Goal: Information Seeking & Learning: Learn about a topic

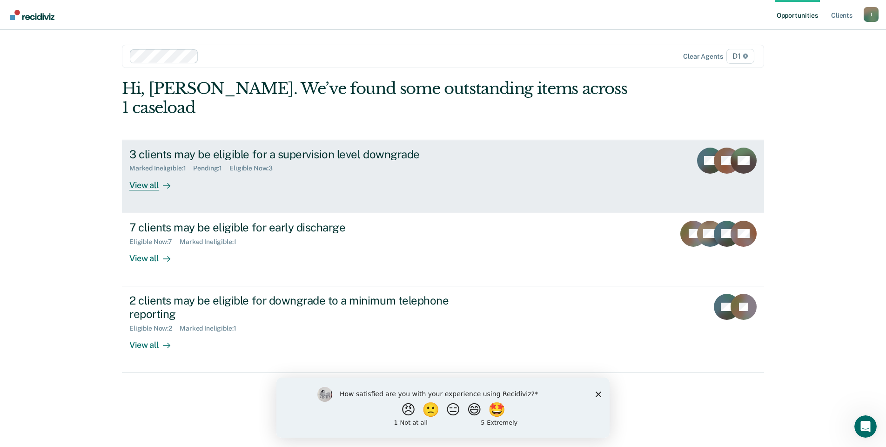
click at [276, 148] on div "3 clients may be eligible for a supervision level downgrade" at bounding box center [292, 154] width 327 height 13
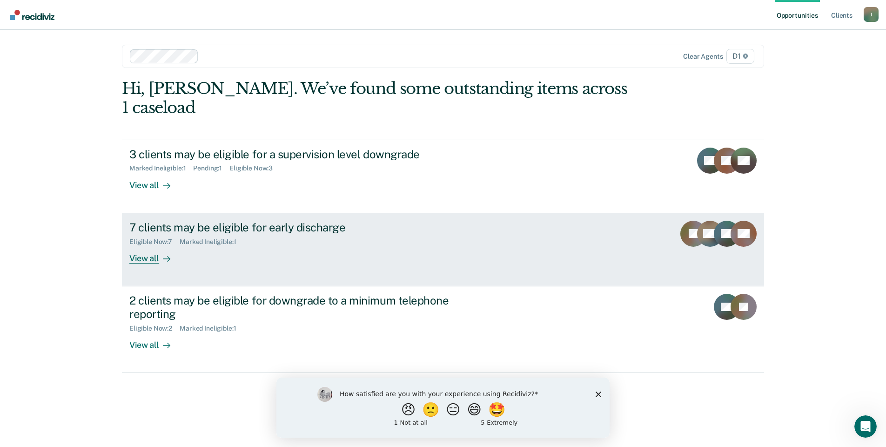
click at [150, 245] on div "View all" at bounding box center [155, 254] width 52 height 18
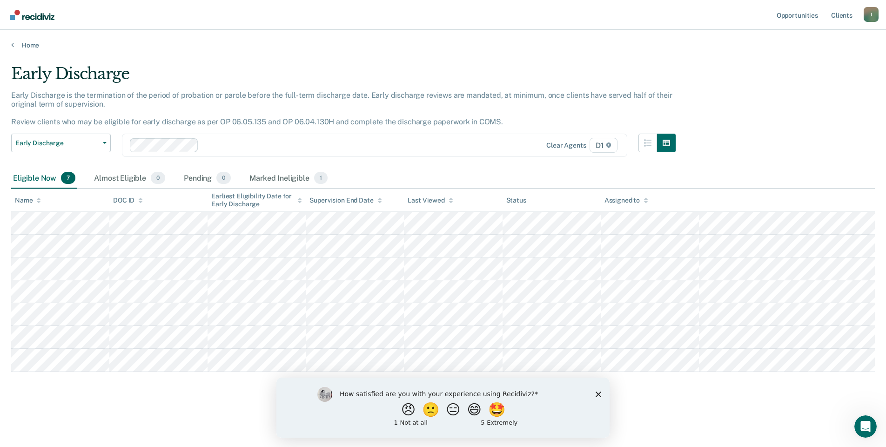
click at [189, 412] on main "Early Discharge Early Discharge is the termination of the period of probation o…" at bounding box center [443, 246] width 886 height 395
click at [600, 392] on polygon "Close survey" at bounding box center [599, 394] width 6 height 6
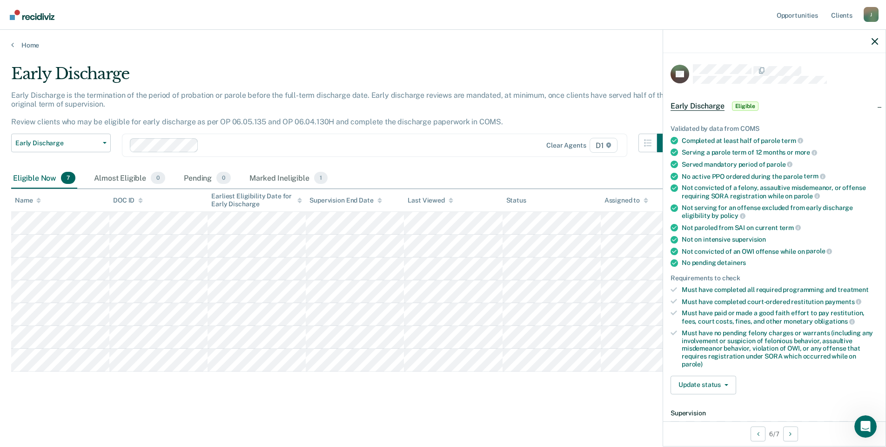
click at [502, 395] on div "Early Discharge Early Discharge is the termination of the period of probation o…" at bounding box center [443, 235] width 864 height 343
click at [616, 404] on div "Early Discharge Early Discharge is the termination of the period of probation o…" at bounding box center [443, 235] width 864 height 343
click at [875, 40] on icon "button" at bounding box center [875, 41] width 7 height 7
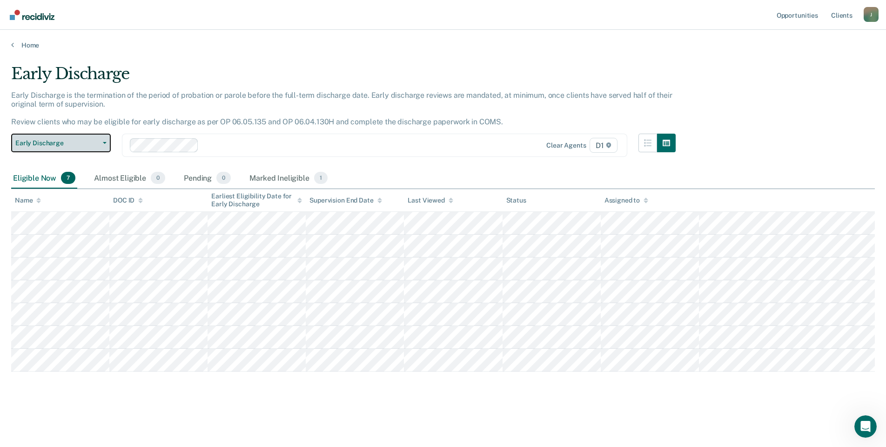
click at [94, 143] on span "Early Discharge" at bounding box center [57, 143] width 84 height 8
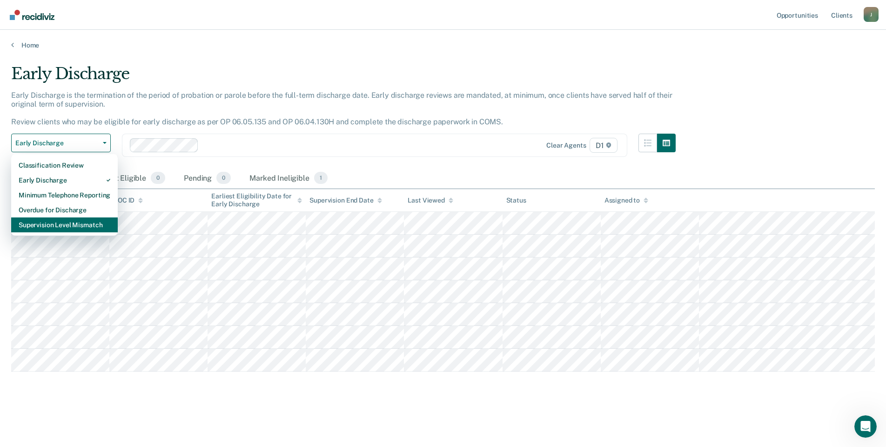
click at [67, 227] on div "Supervision Level Mismatch" at bounding box center [65, 224] width 92 height 15
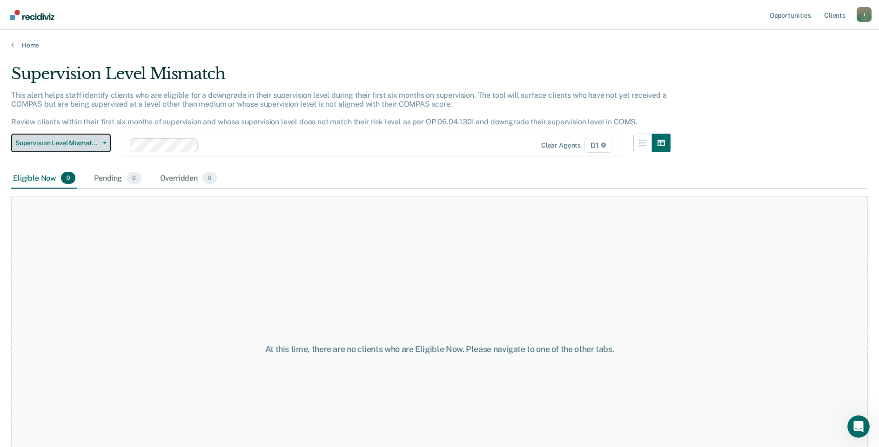
click at [102, 143] on span "button" at bounding box center [102, 143] width 7 height 2
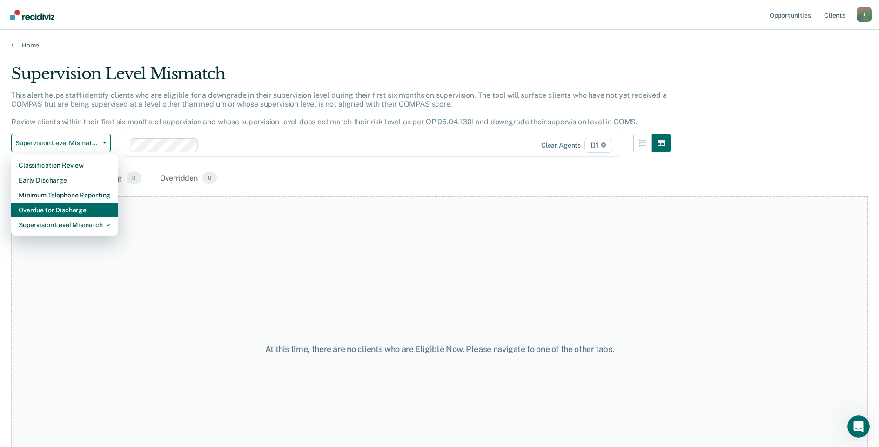
click at [67, 213] on div "Overdue for Discharge" at bounding box center [65, 209] width 92 height 15
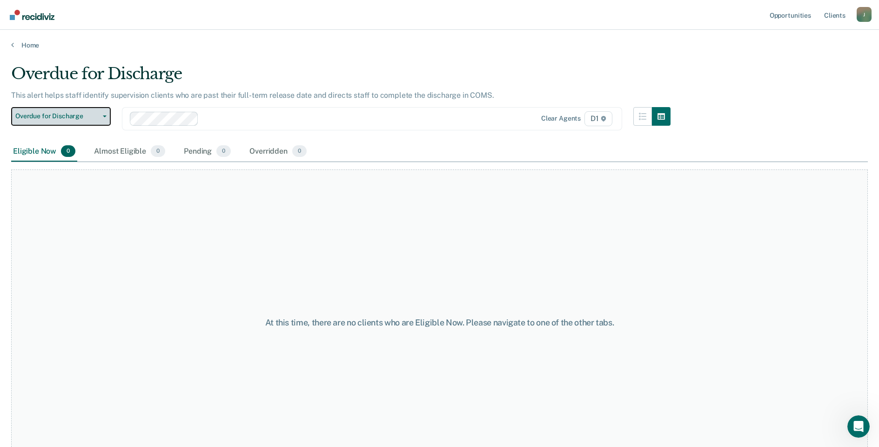
click at [103, 113] on button "Overdue for Discharge" at bounding box center [61, 116] width 100 height 19
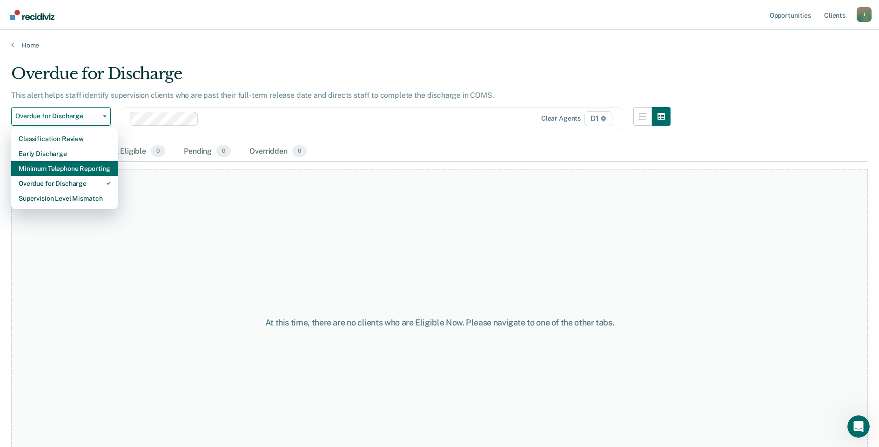
click at [74, 172] on div "Minimum Telephone Reporting" at bounding box center [65, 168] width 92 height 15
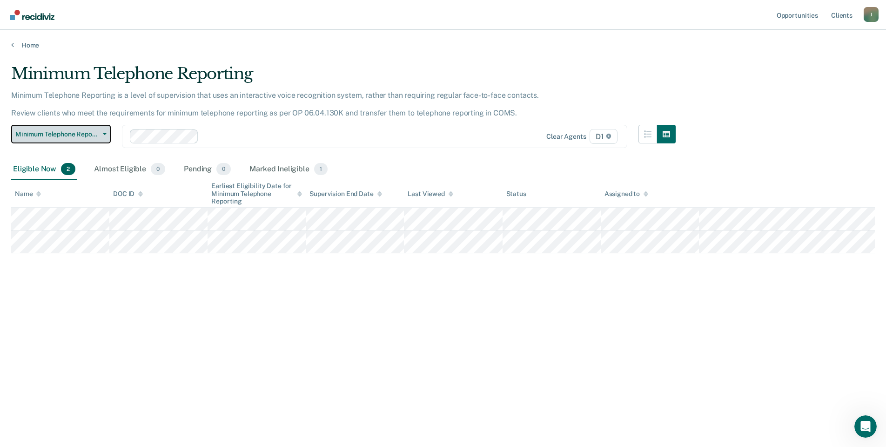
click at [102, 134] on span "button" at bounding box center [102, 134] width 7 height 2
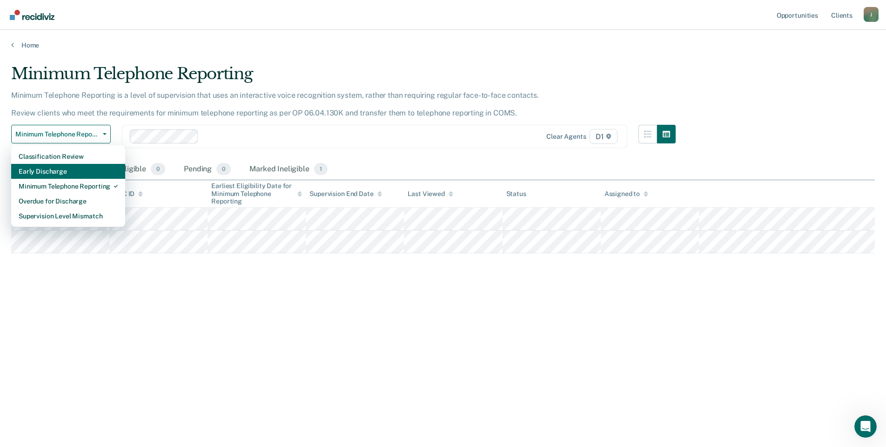
click at [58, 169] on div "Early Discharge" at bounding box center [68, 171] width 99 height 15
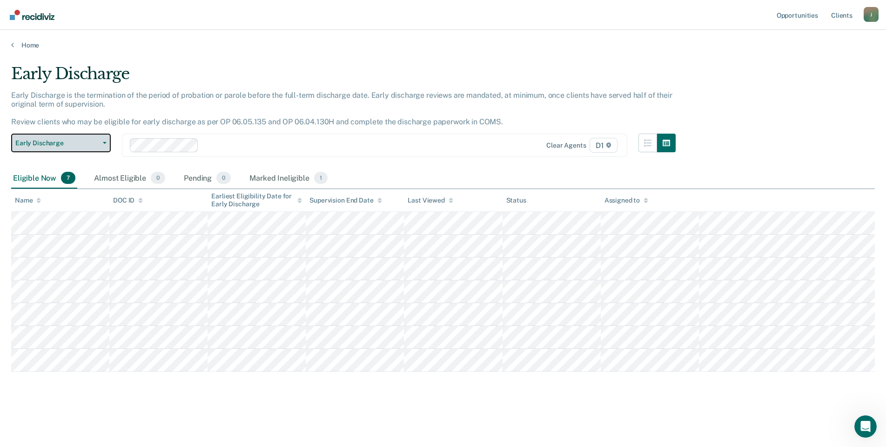
click at [98, 143] on span "Early Discharge" at bounding box center [57, 143] width 84 height 8
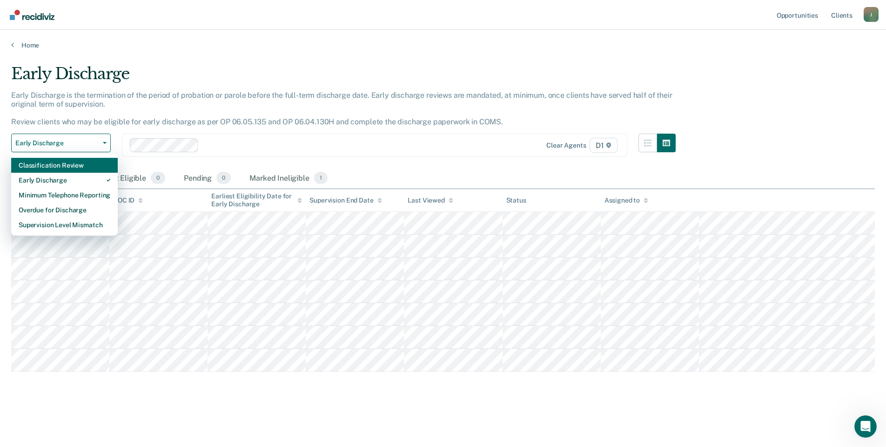
click at [62, 166] on div "Classification Review" at bounding box center [65, 165] width 92 height 15
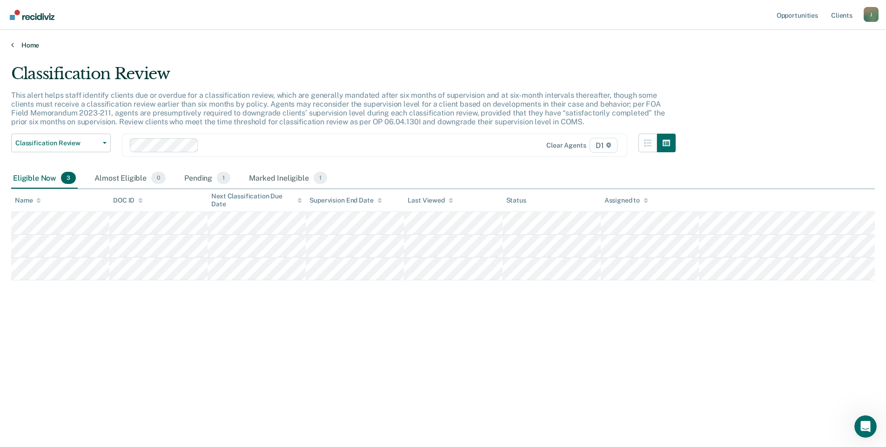
click at [24, 46] on link "Home" at bounding box center [443, 45] width 864 height 8
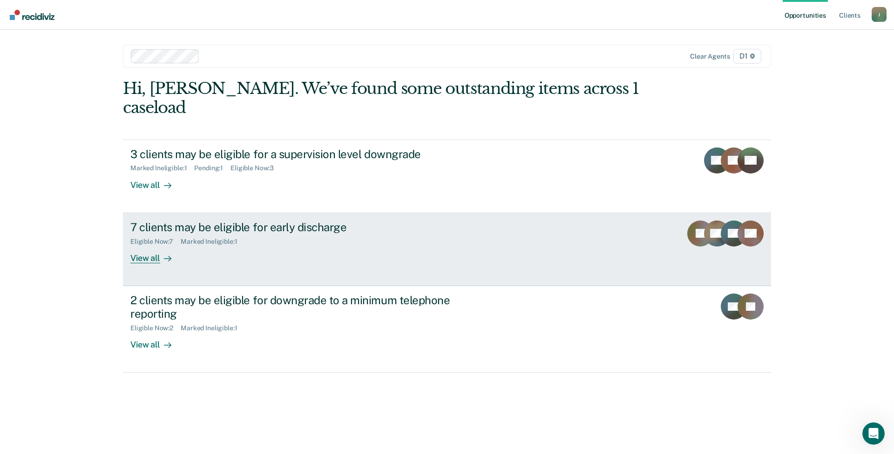
click at [156, 245] on div "View all" at bounding box center [156, 254] width 52 height 18
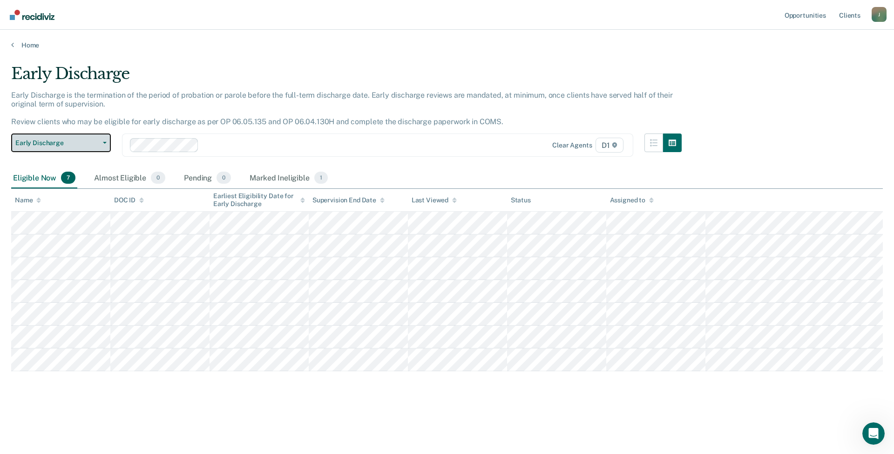
click at [85, 137] on button "Early Discharge" at bounding box center [61, 143] width 100 height 19
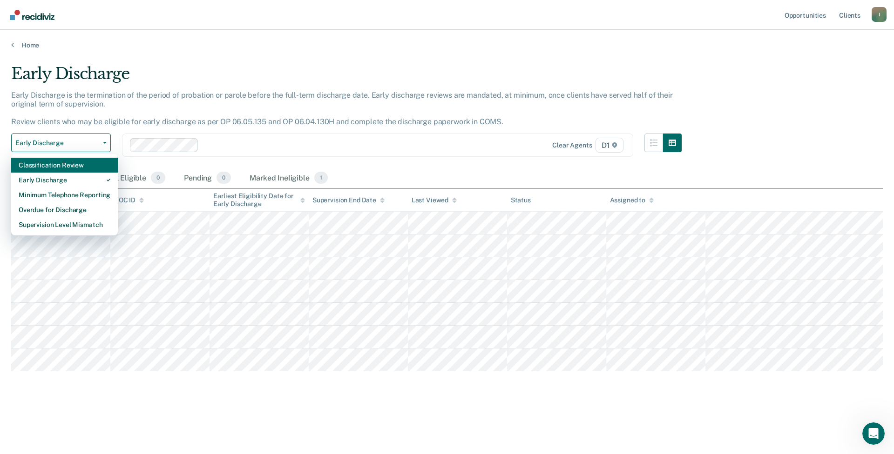
click at [48, 166] on div "Classification Review" at bounding box center [65, 165] width 92 height 15
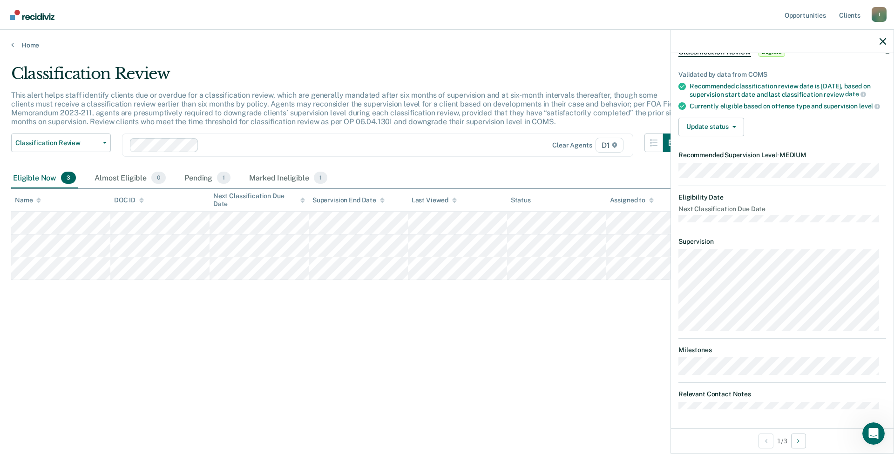
scroll to position [60, 0]
click at [726, 131] on button "Update status" at bounding box center [711, 127] width 66 height 19
click at [577, 417] on main "Classification Review This alert helps staff identify clients due or overdue fo…" at bounding box center [447, 250] width 894 height 402
click at [536, 330] on div "Classification Review This alert helps staff identify clients due or overdue fo…" at bounding box center [446, 224] width 871 height 320
click at [883, 41] on icon "button" at bounding box center [882, 41] width 7 height 7
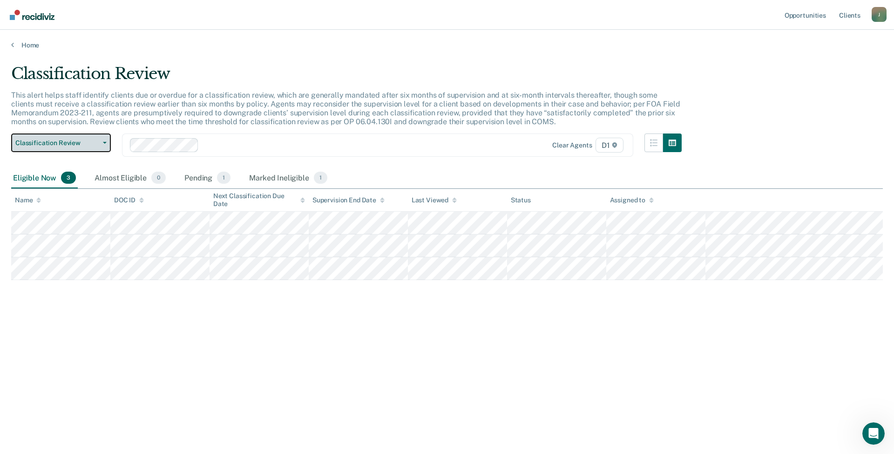
click at [73, 145] on span "Classification Review" at bounding box center [57, 143] width 84 height 8
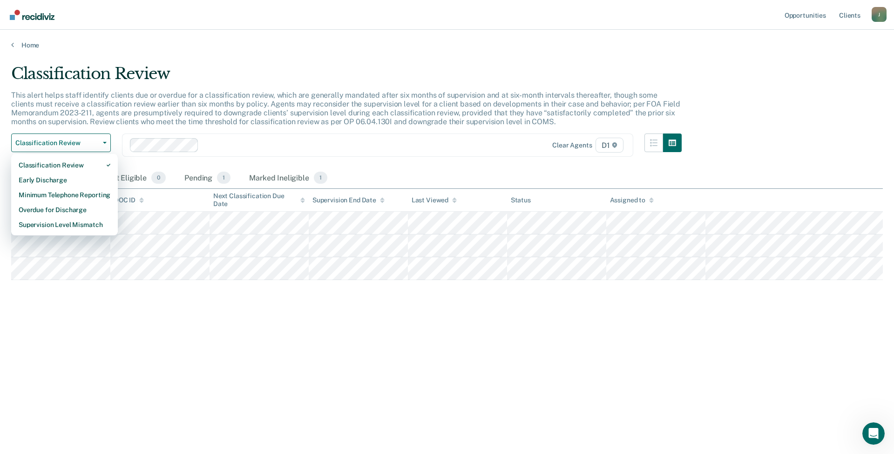
click at [229, 79] on div "Classification Review" at bounding box center [346, 77] width 670 height 27
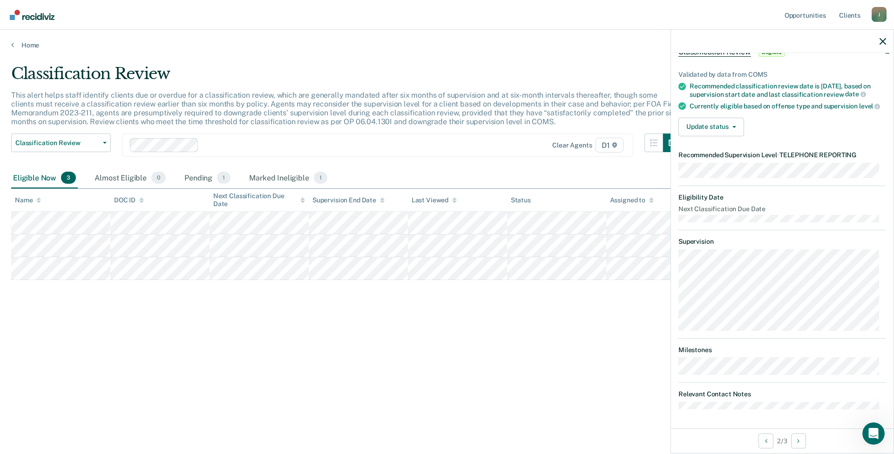
click at [349, 401] on div "Classification Review This alert helps staff identify clients due or overdue fo…" at bounding box center [446, 239] width 871 height 350
click at [417, 350] on div "Classification Review This alert helps staff identify clients due or overdue fo…" at bounding box center [446, 224] width 871 height 320
